Goal: Check status: Check status

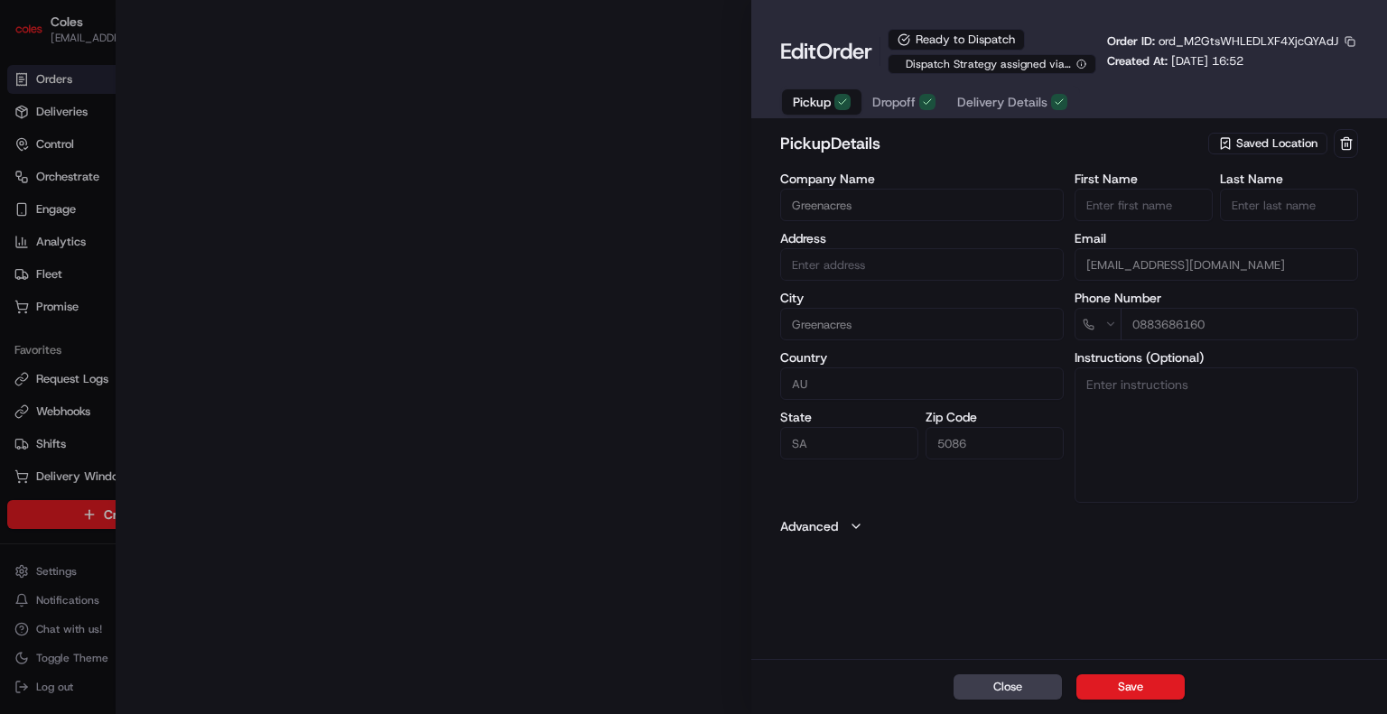
type input "Cnr [PERSON_NAME] amd Floridale Rd Greenacres SA 5086 AU"
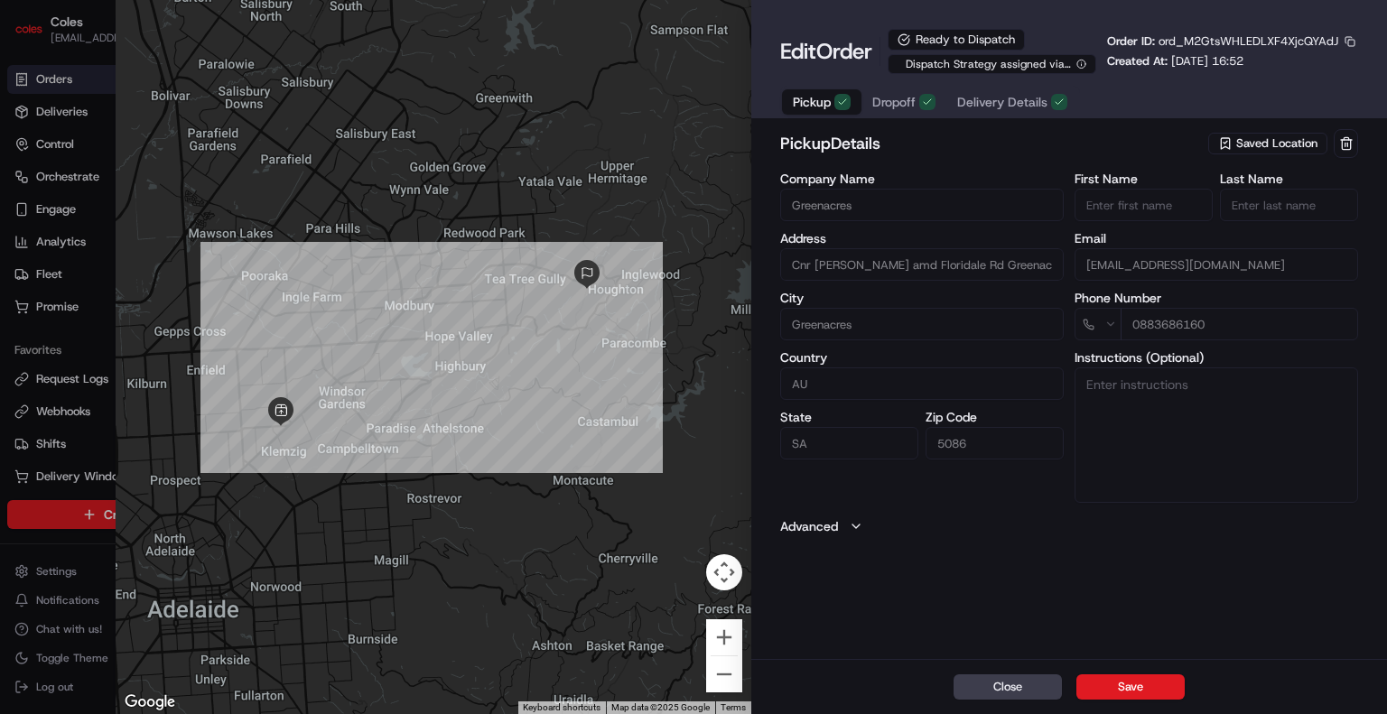
click at [993, 107] on span "Delivery Details" at bounding box center [1002, 102] width 90 height 18
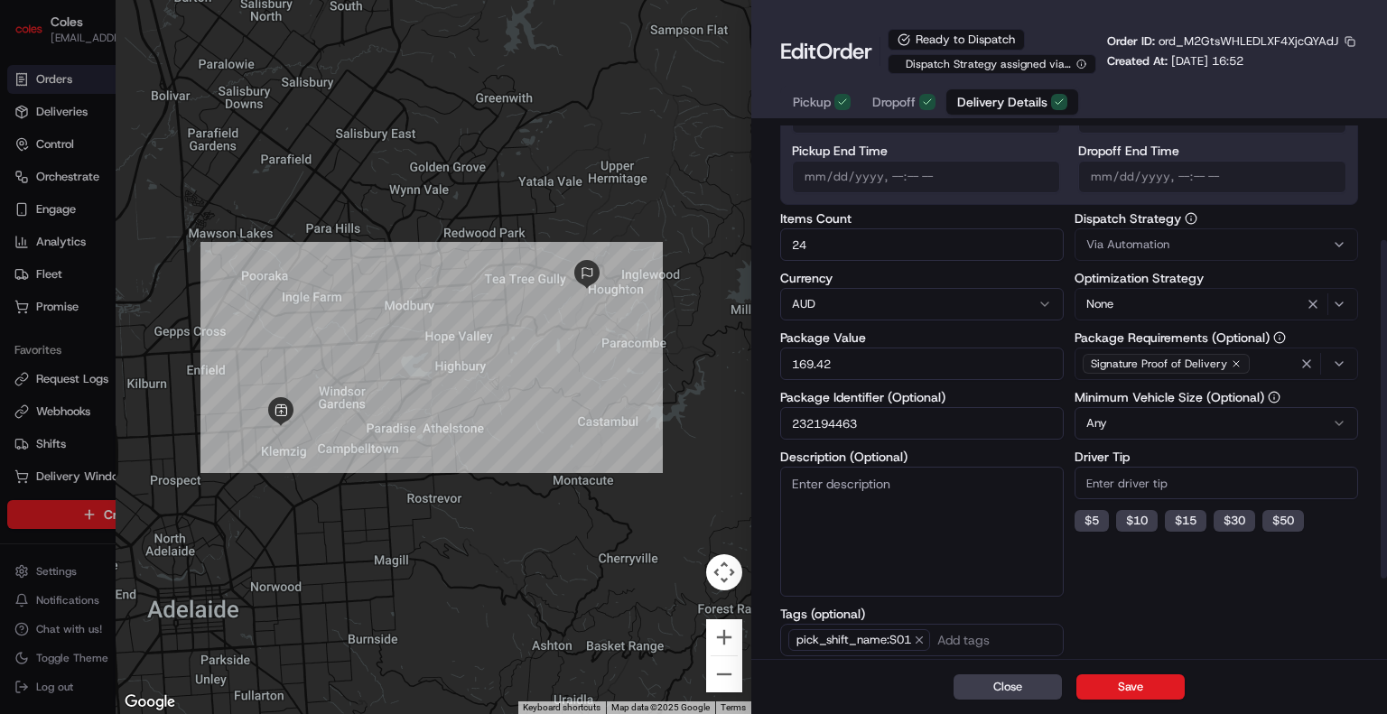
scroll to position [308, 0]
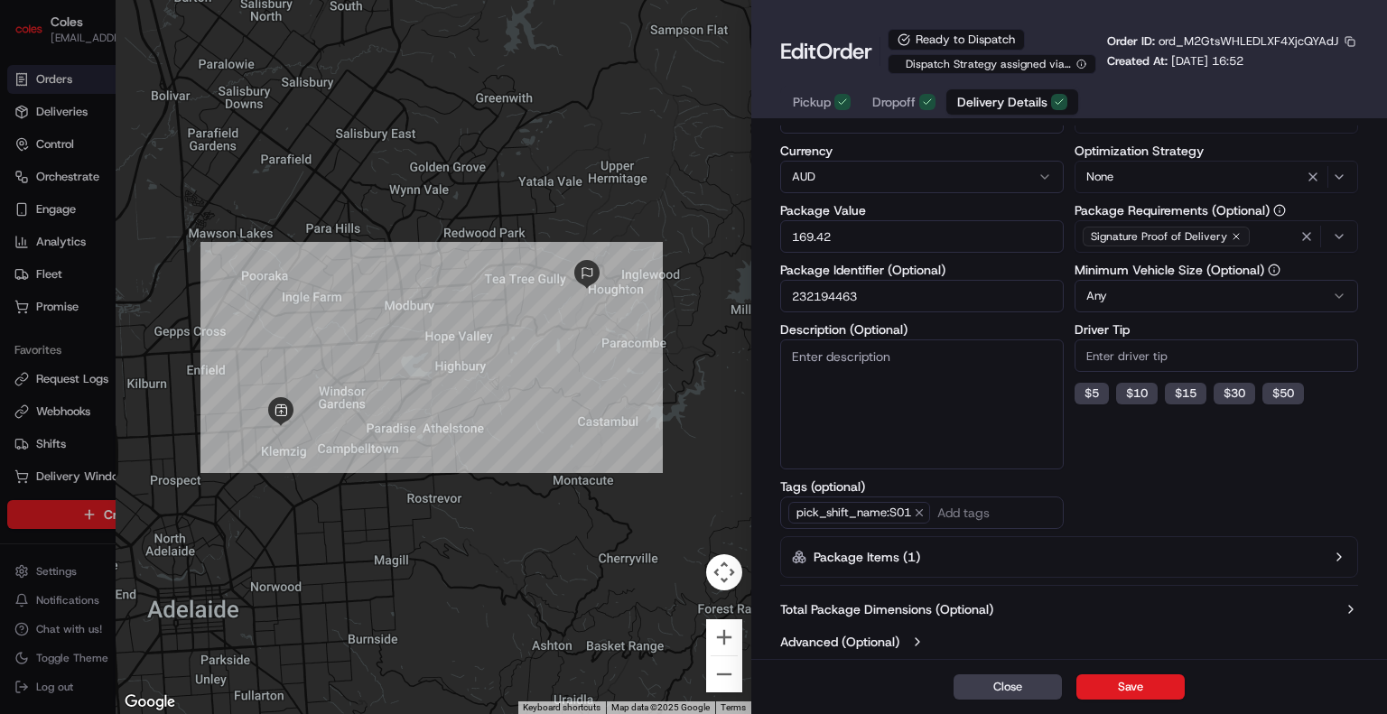
click at [897, 637] on button "Advanced (Optional)" at bounding box center [1069, 642] width 578 height 18
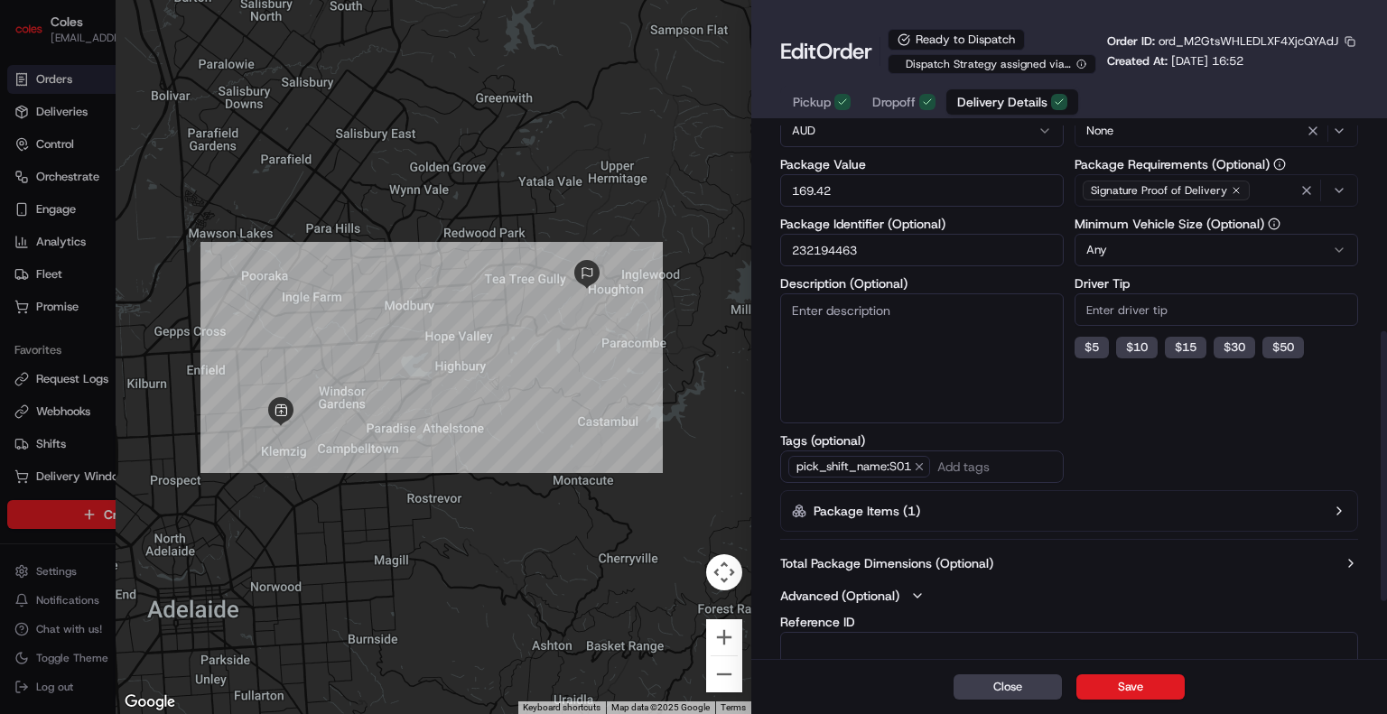
scroll to position [342, 0]
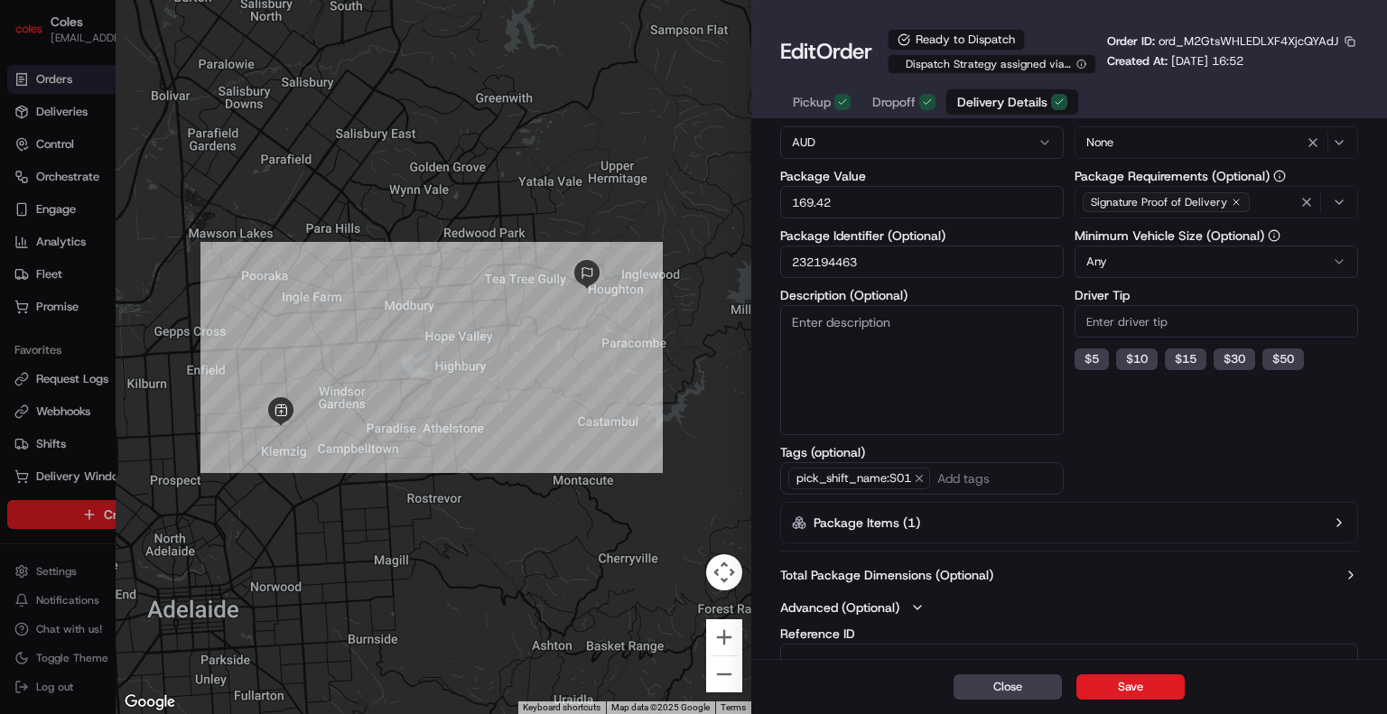
click at [1299, 516] on button "Package Items ( 1 )" at bounding box center [1069, 523] width 578 height 42
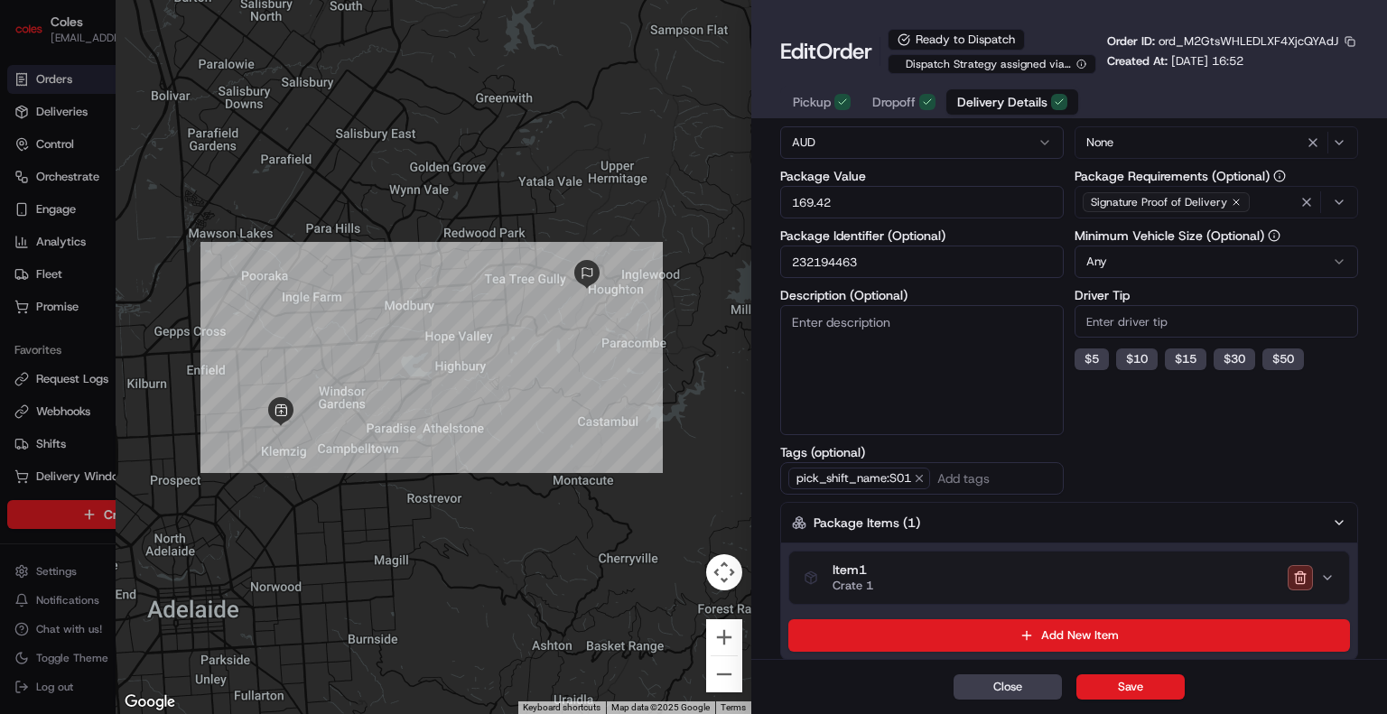
scroll to position [613, 0]
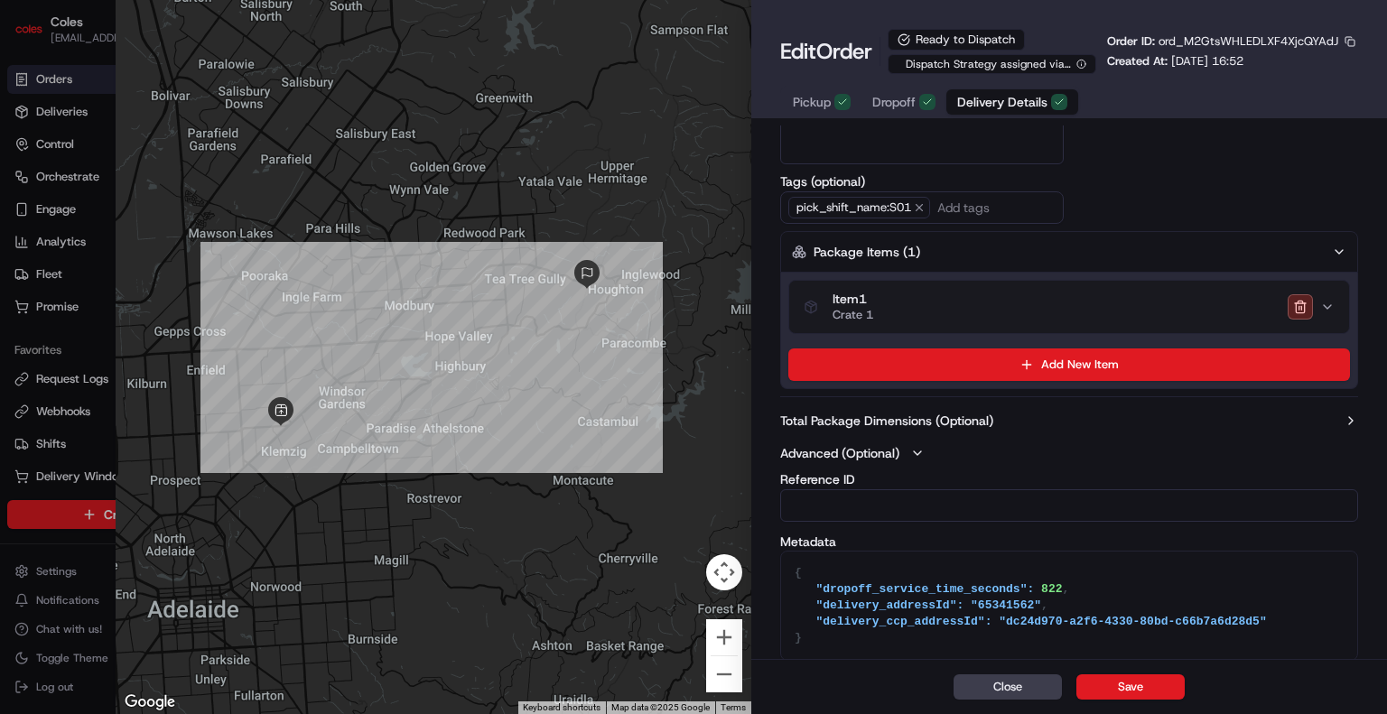
click at [896, 421] on label "Total Package Dimensions (Optional)" at bounding box center [886, 421] width 213 height 18
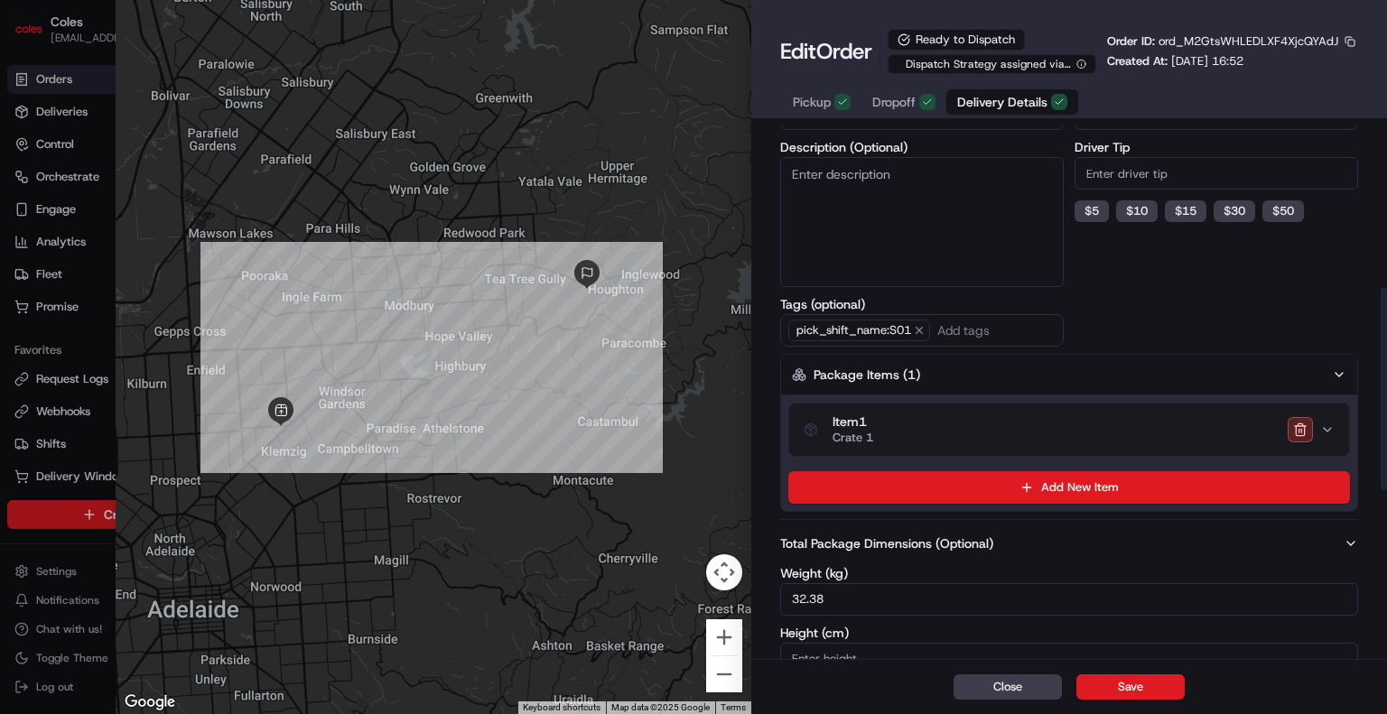
scroll to position [429, 0]
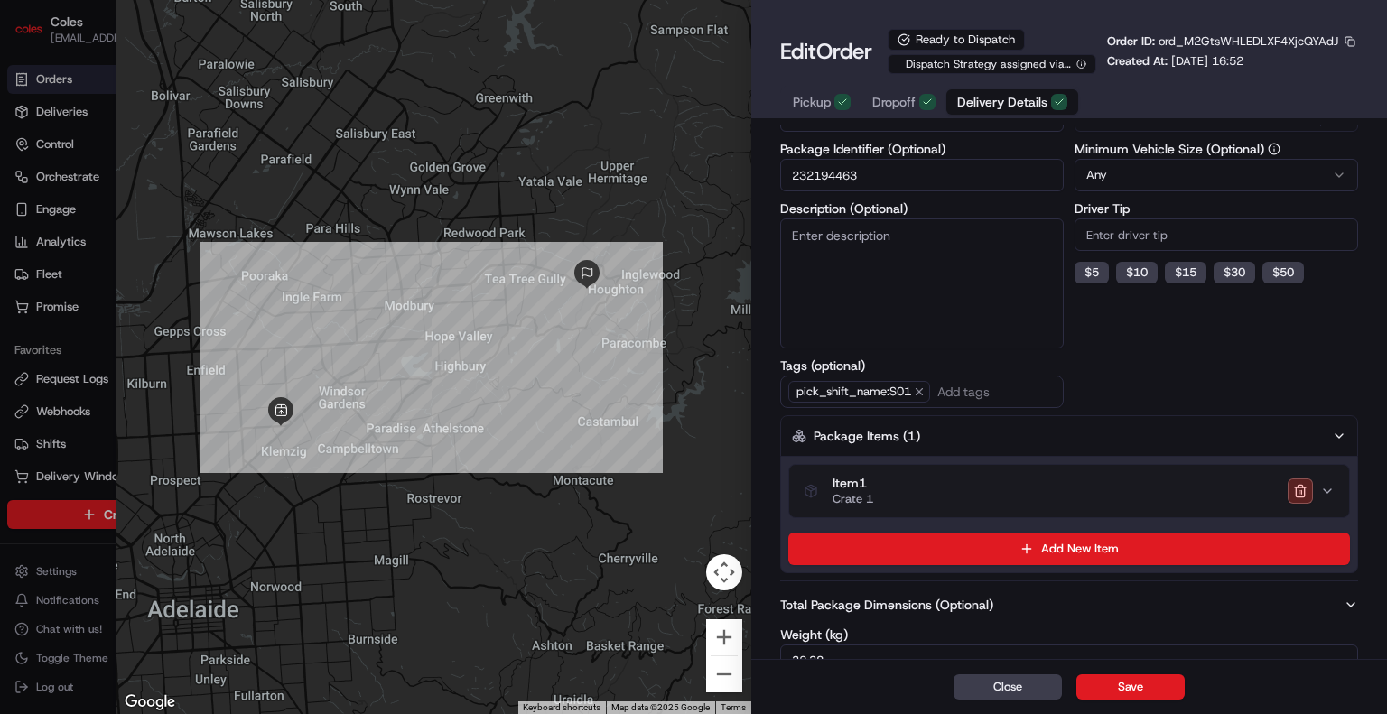
click at [920, 472] on button "Item 1 Crate 1" at bounding box center [1069, 491] width 560 height 52
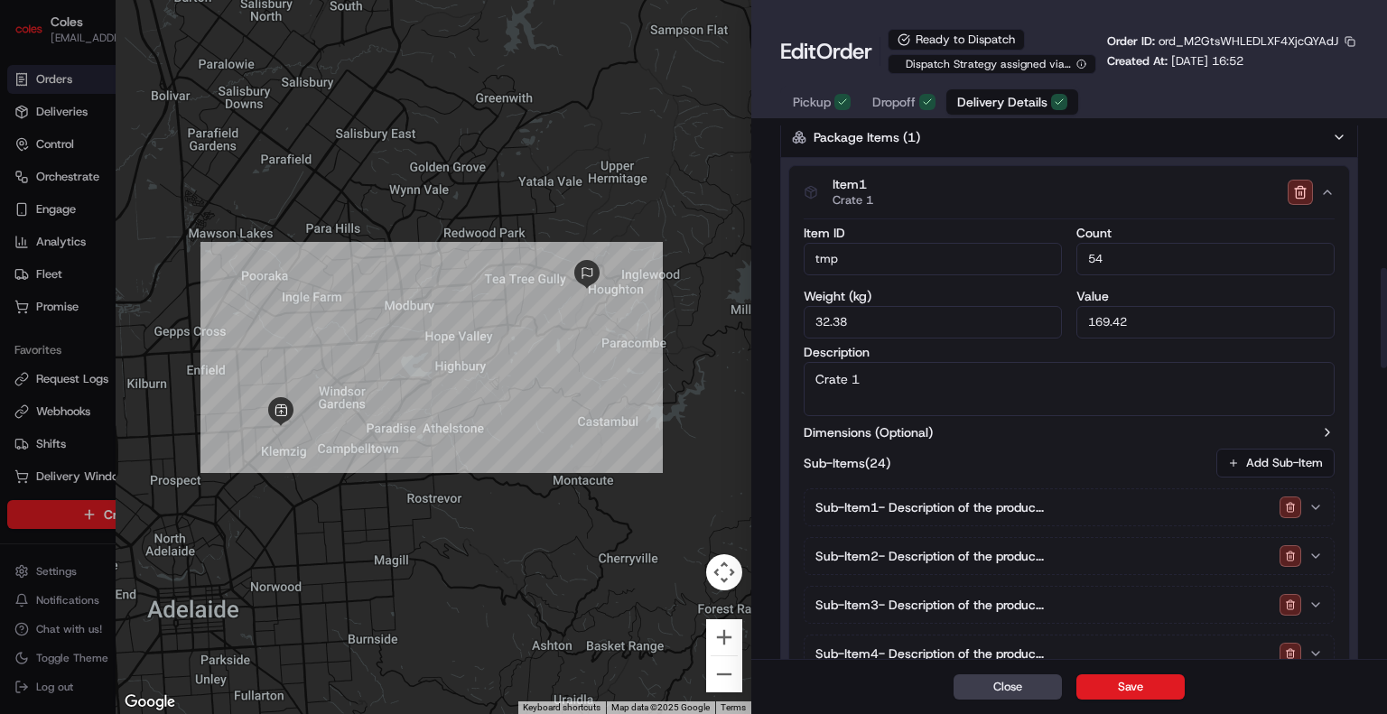
scroll to position [880, 0]
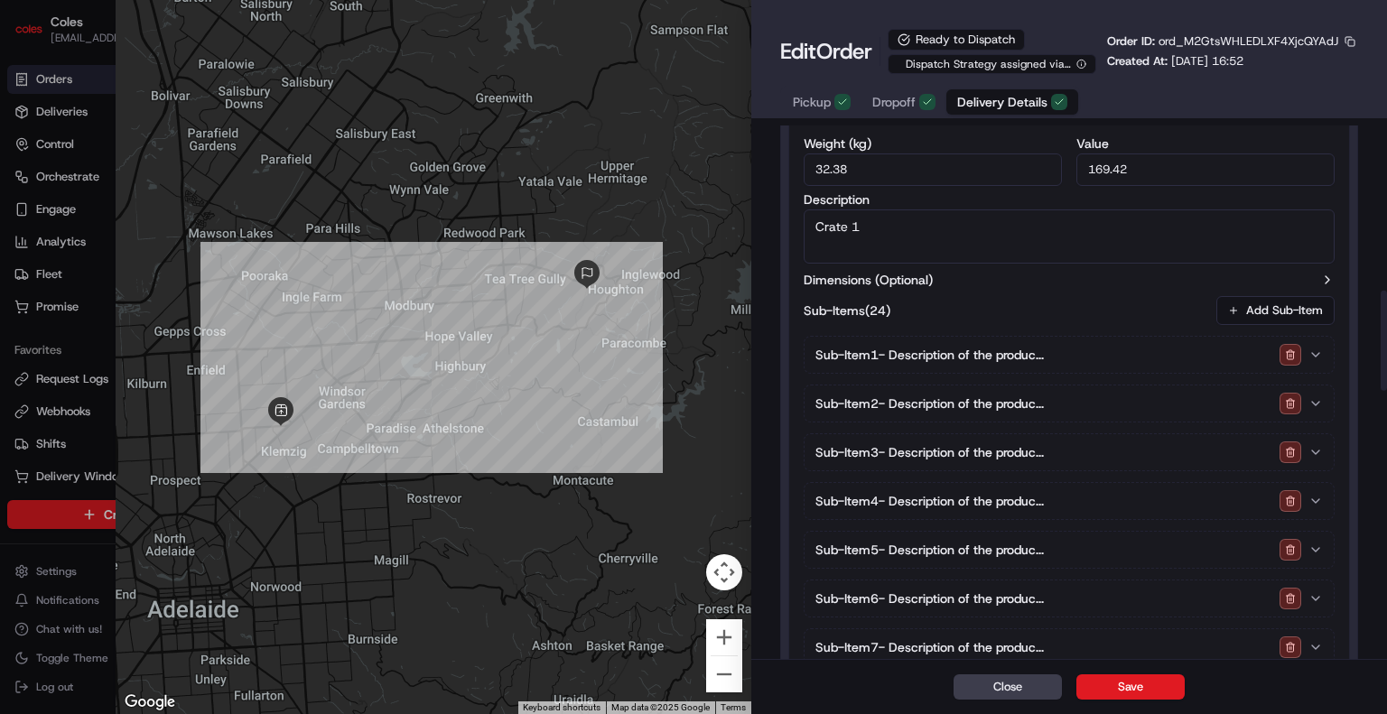
click at [950, 360] on span "Sub-Item 1 - Description of the produc..." at bounding box center [929, 355] width 228 height 18
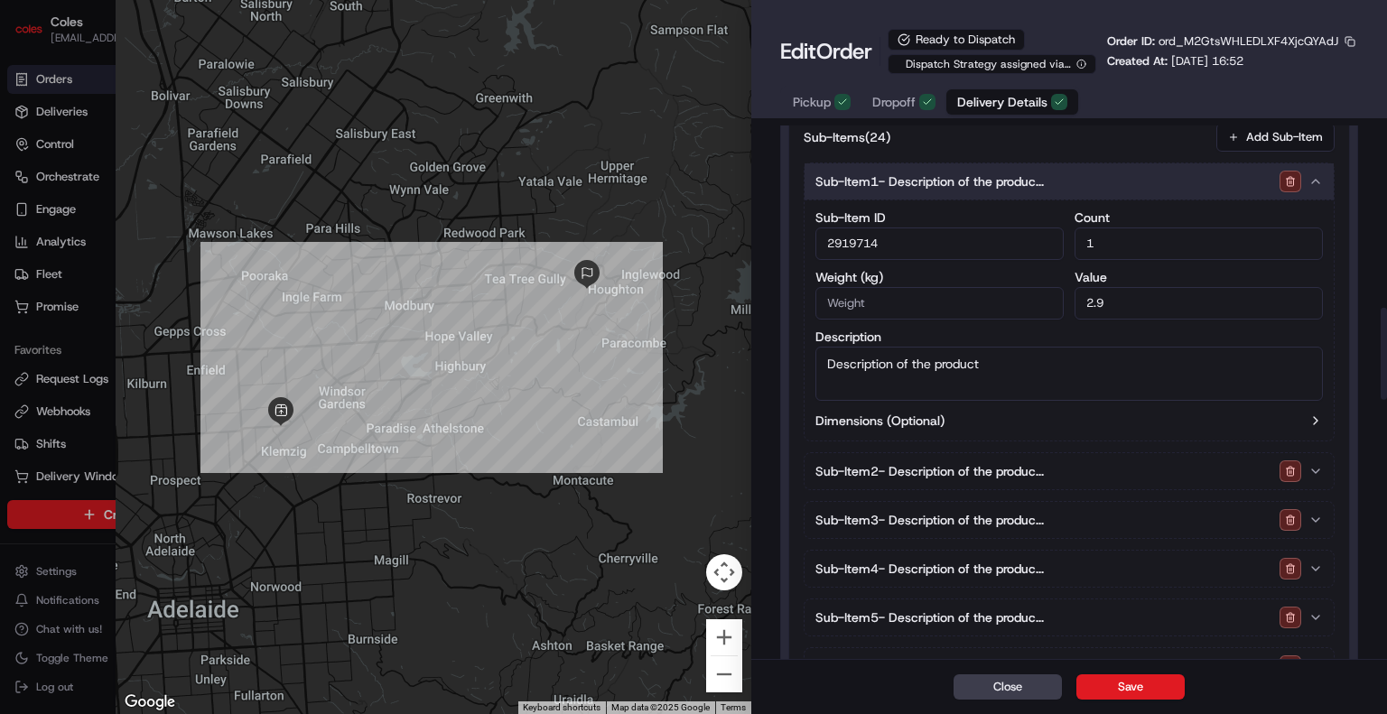
scroll to position [1151, 0]
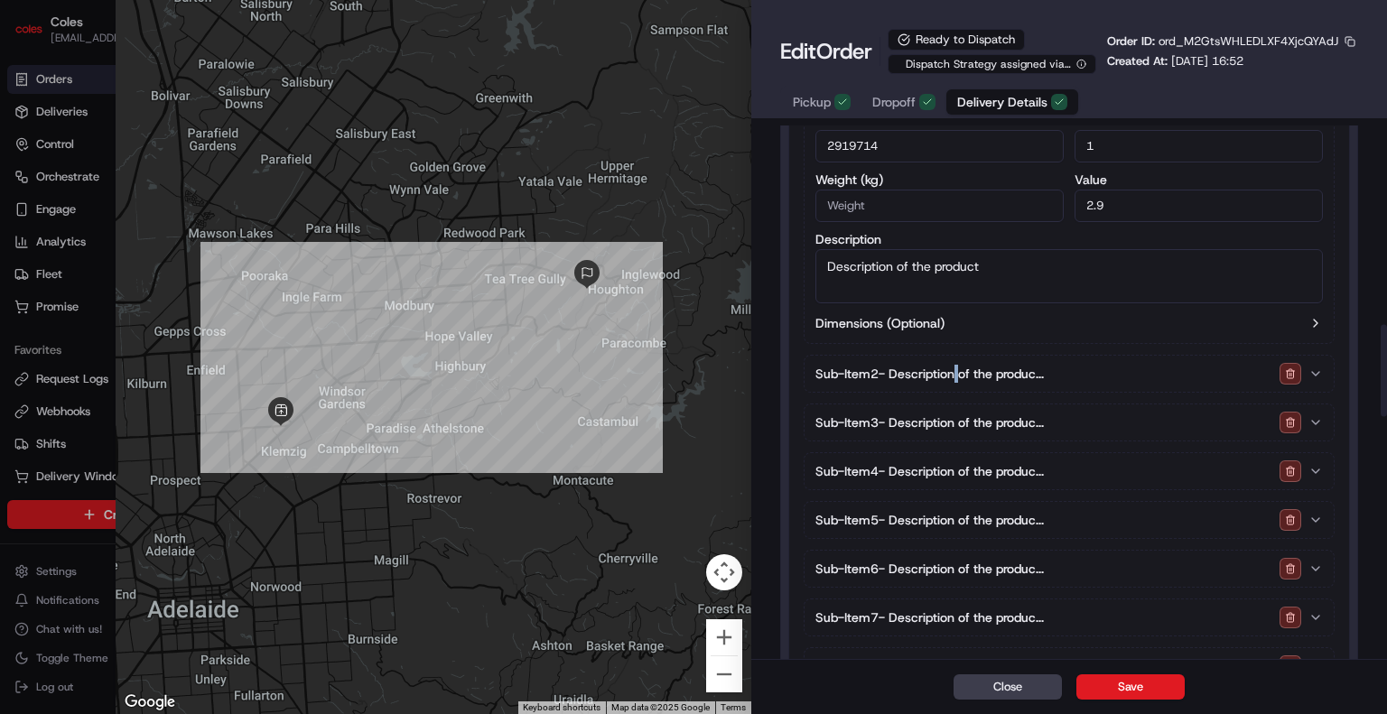
click at [954, 381] on div "Sub-Item 2 - Description of the produc..." at bounding box center [1061, 374] width 493 height 22
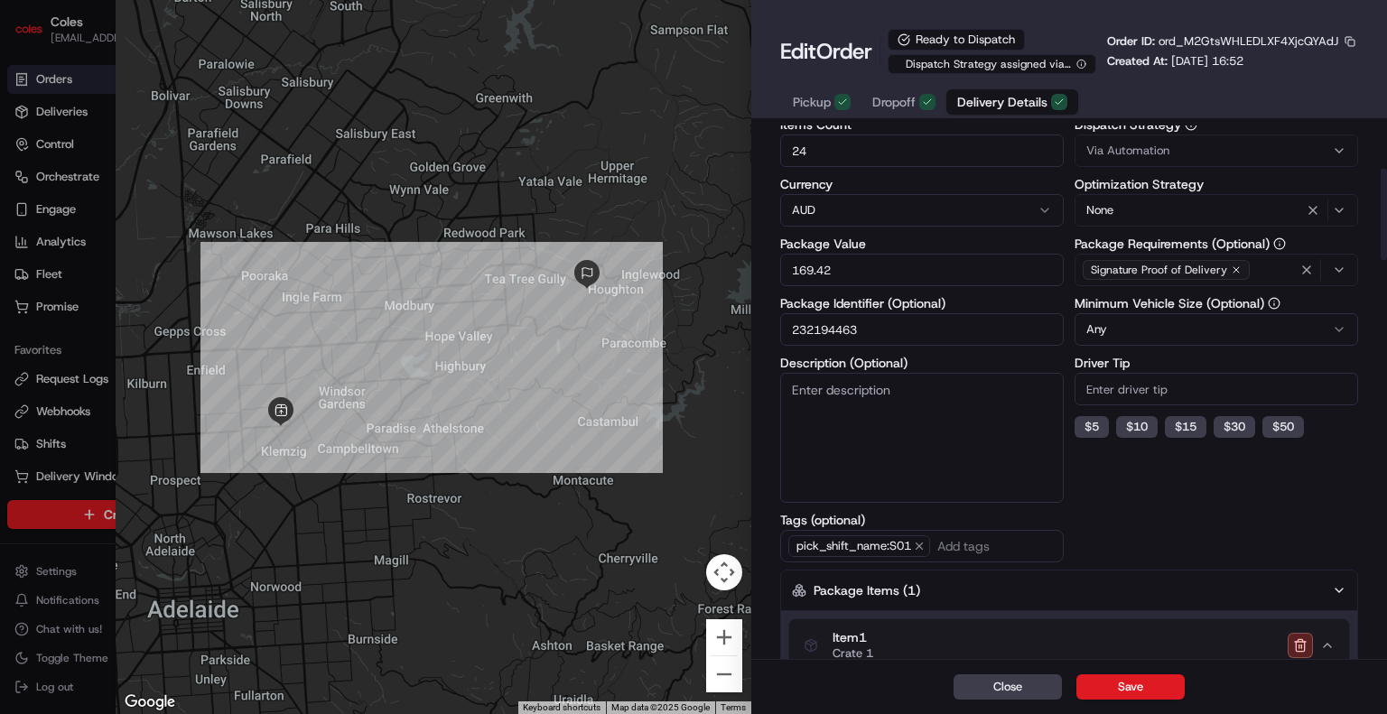
scroll to position [248, 0]
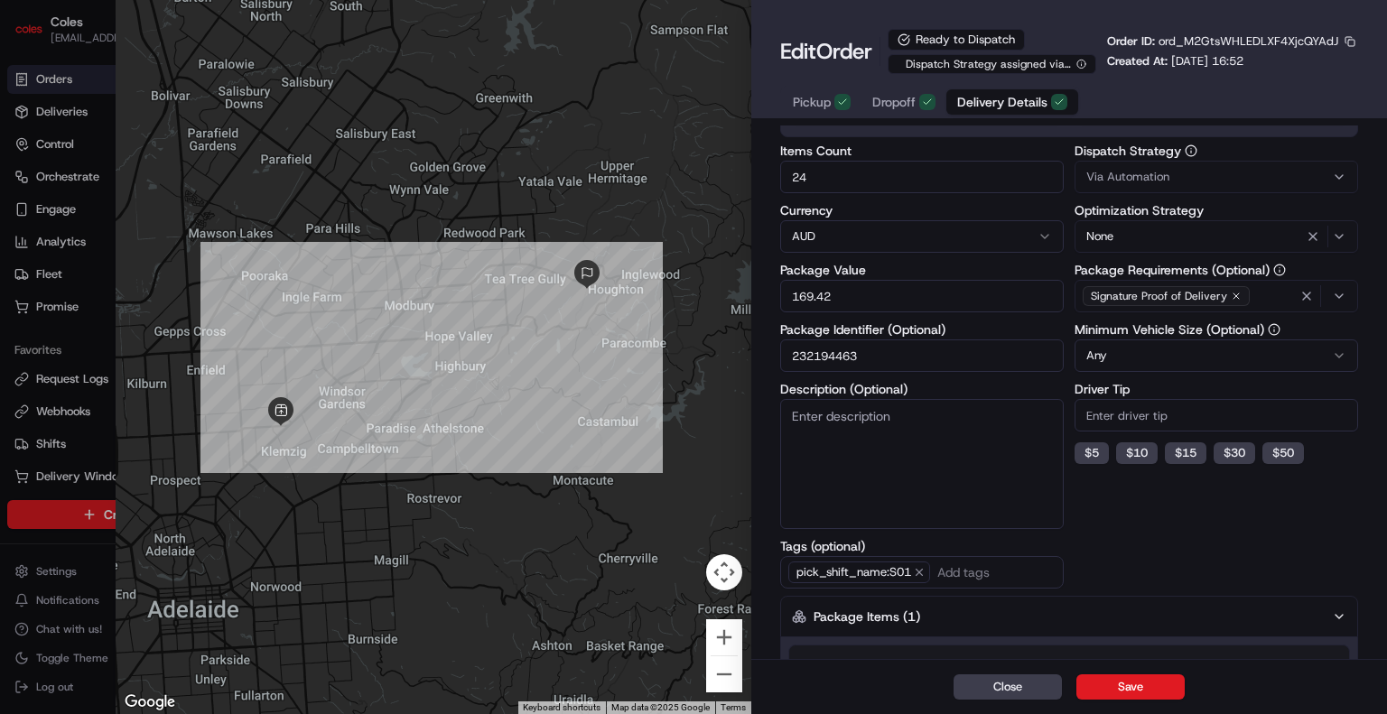
click at [831, 359] on input "232194463" at bounding box center [921, 355] width 283 height 33
click at [832, 359] on input "232194463" at bounding box center [921, 355] width 283 height 33
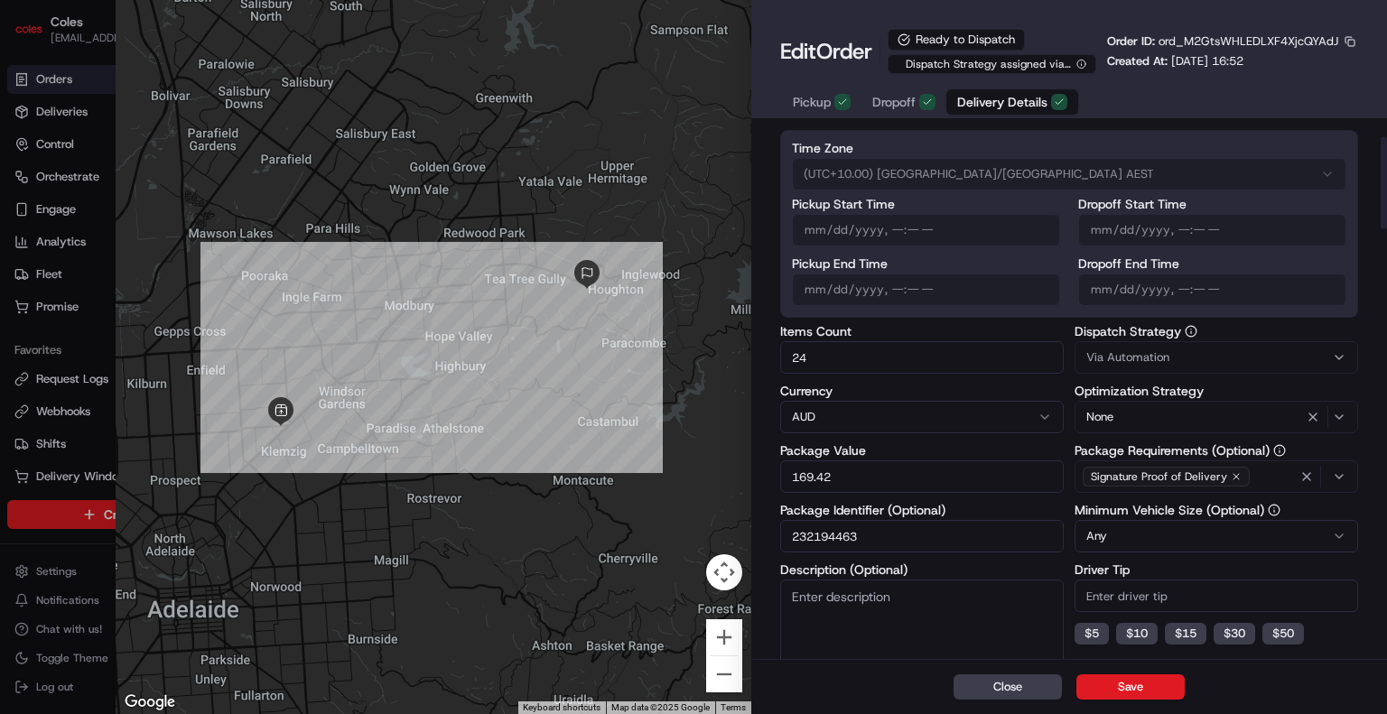
scroll to position [0, 0]
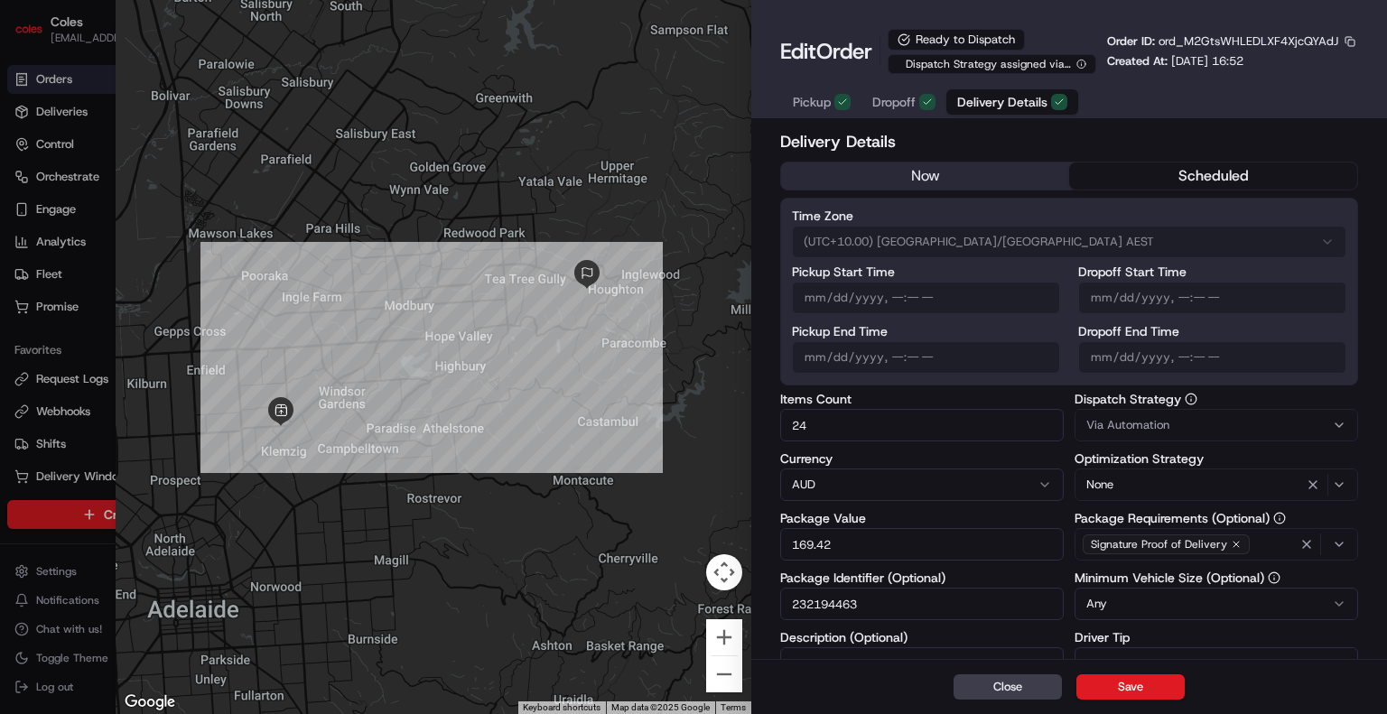
click at [805, 99] on span "Pickup" at bounding box center [812, 102] width 38 height 18
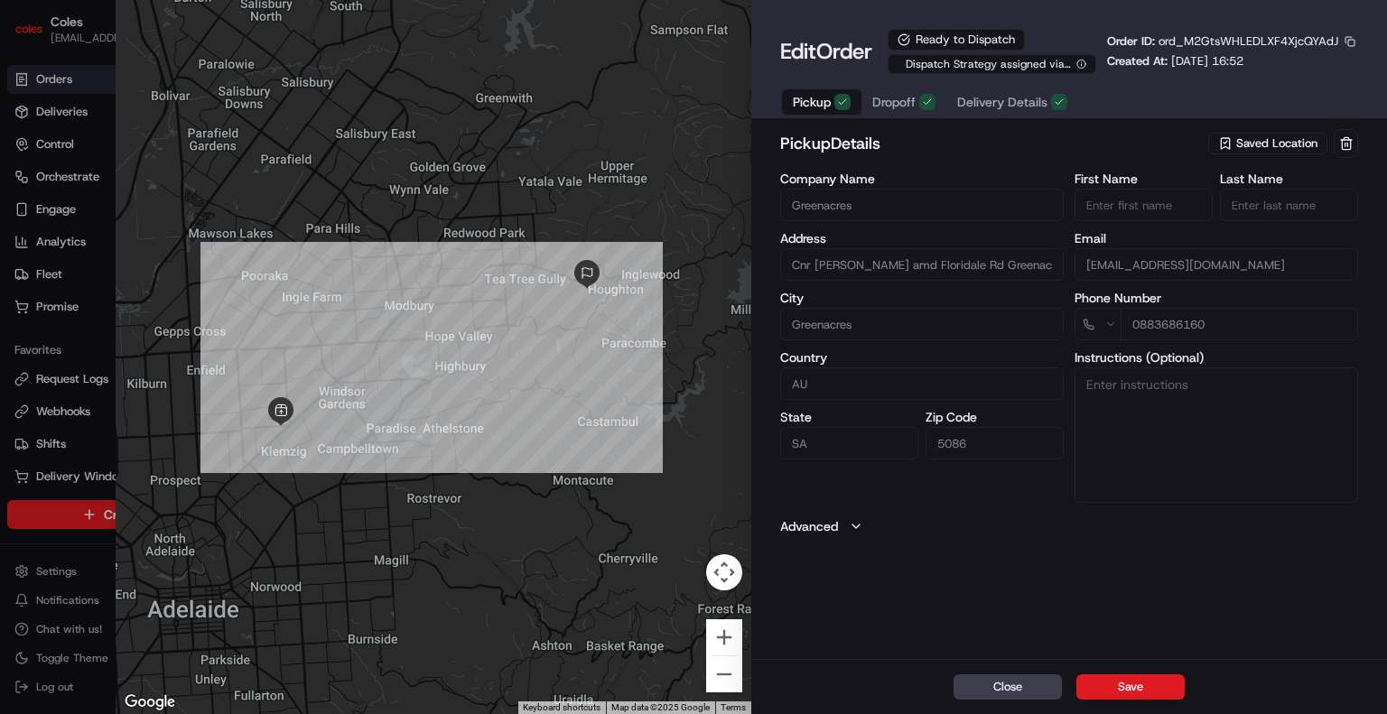
click at [859, 527] on icon "button" at bounding box center [856, 526] width 14 height 14
click at [896, 105] on span "Dropoff" at bounding box center [893, 102] width 43 height 18
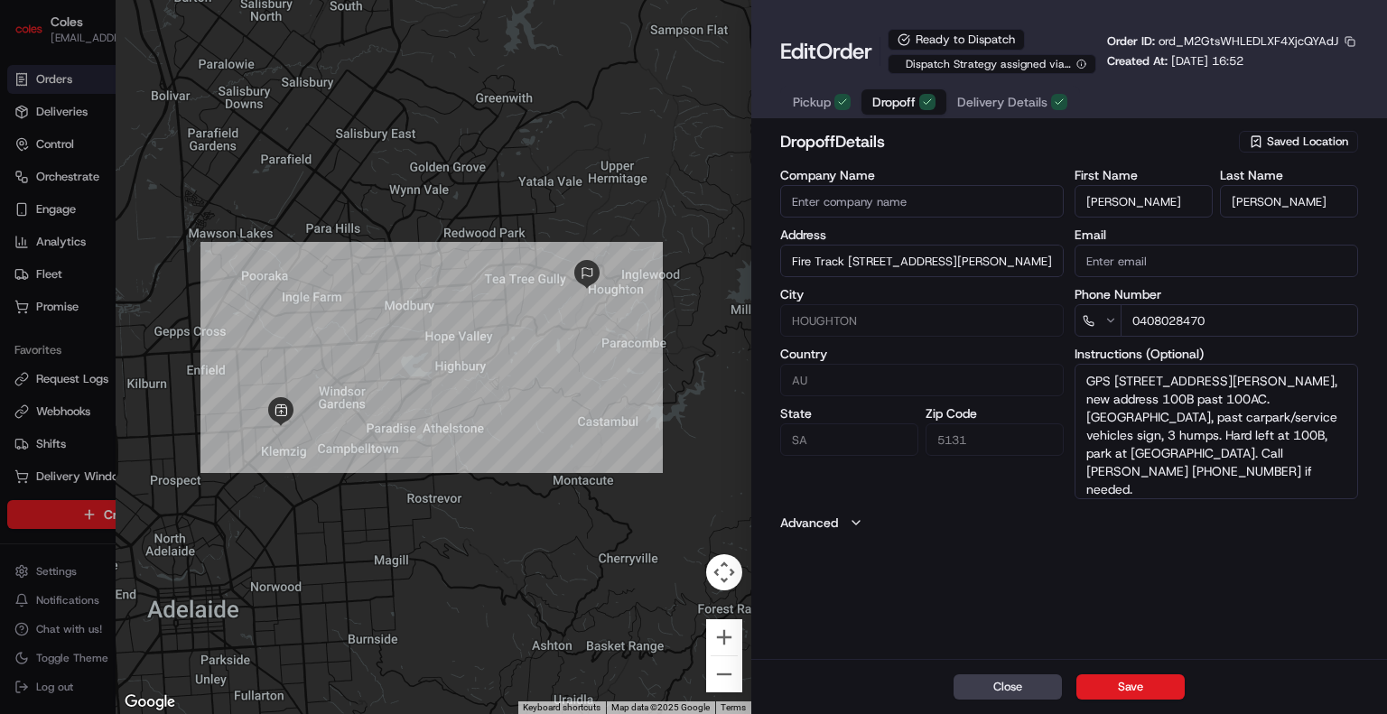
drag, startPoint x: 1101, startPoint y: 383, endPoint x: 1324, endPoint y: 453, distance: 233.9
click at [1324, 453] on textarea "GPS [STREET_ADDRESS][PERSON_NAME], new address 100B past 100AC. [GEOGRAPHIC_DAT…" at bounding box center [1215, 431] width 283 height 135
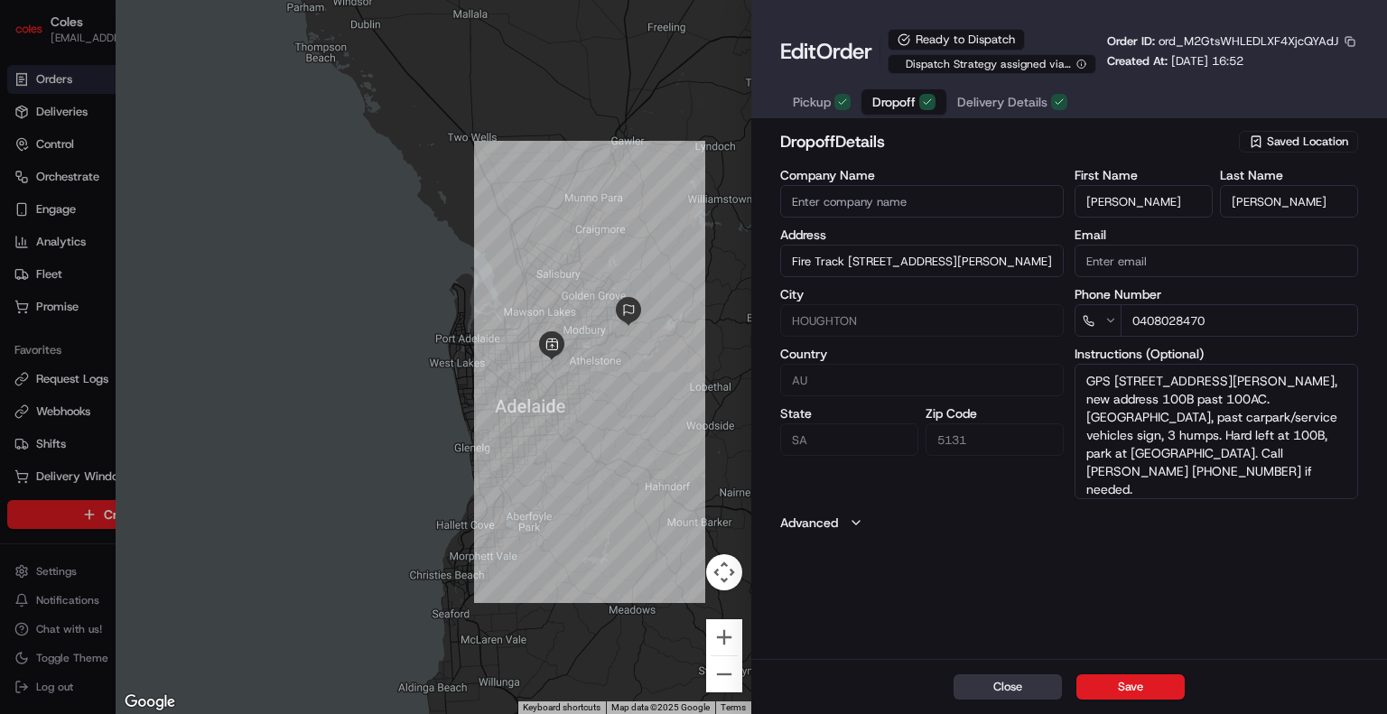
click at [993, 696] on button "Close" at bounding box center [1007, 686] width 108 height 25
type input "+1"
